Goal: Navigation & Orientation: Find specific page/section

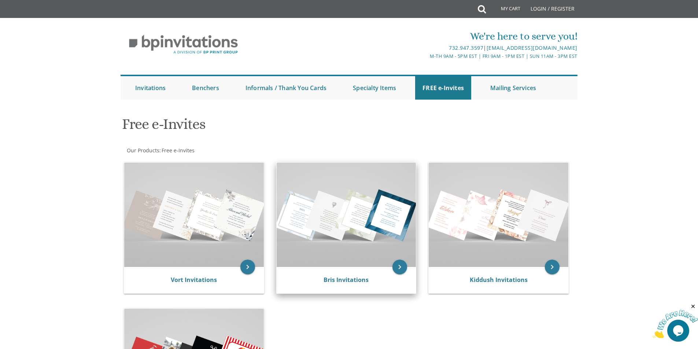
click at [357, 229] on img at bounding box center [347, 215] width 140 height 104
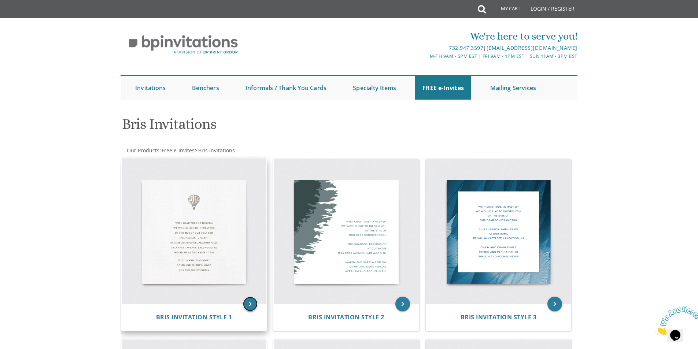
click at [245, 301] on icon "keyboard_arrow_right" at bounding box center [250, 304] width 15 height 15
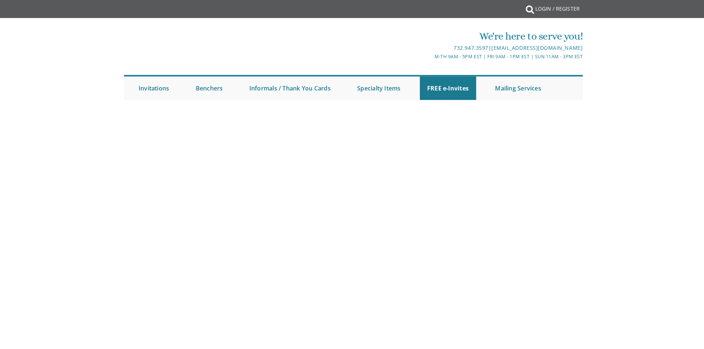
click at [188, 251] on body "My Cart {{shoppingcart.totalQuantityDisplay}} Total: {{shoppingcart.subtotal}} …" at bounding box center [352, 174] width 704 height 349
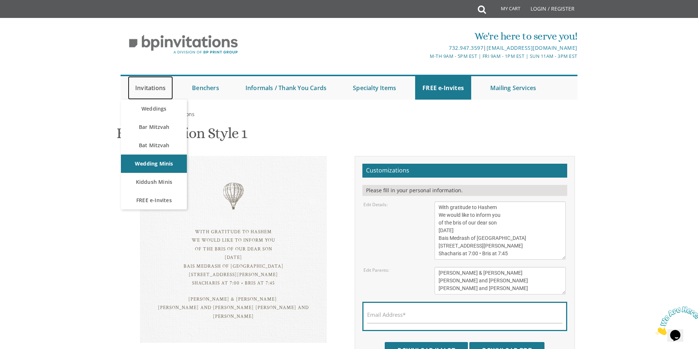
click at [142, 88] on link "Invitations" at bounding box center [150, 87] width 45 height 23
click at [455, 92] on link "FREE e-Invites" at bounding box center [443, 87] width 56 height 23
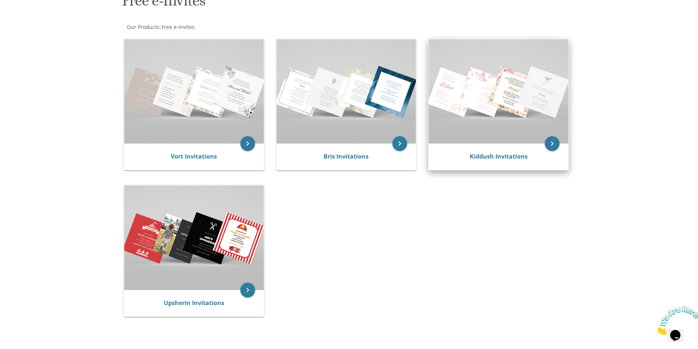
scroll to position [100, 0]
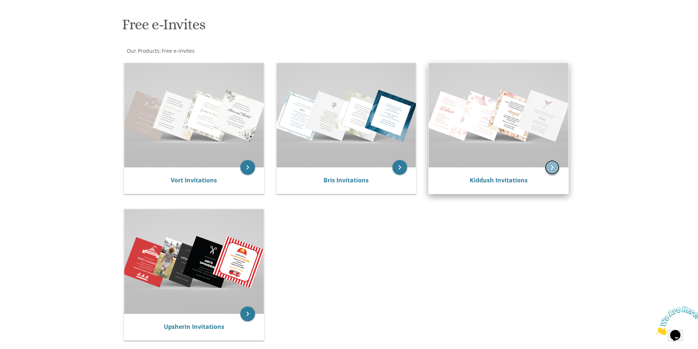
click at [550, 166] on icon "keyboard_arrow_right" at bounding box center [552, 167] width 15 height 15
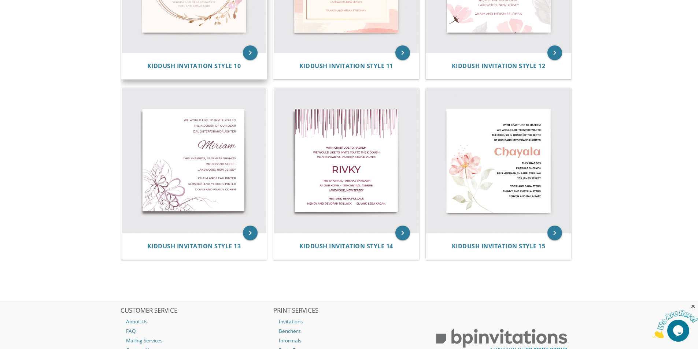
scroll to position [676, 0]
